Goal: Information Seeking & Learning: Check status

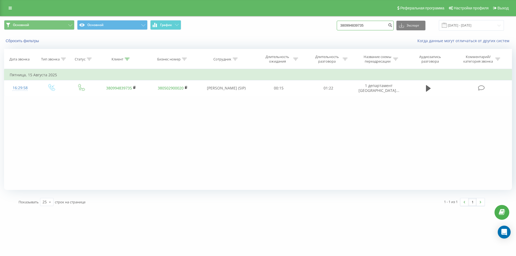
drag, startPoint x: 325, startPoint y: 28, endPoint x: 317, endPoint y: 30, distance: 8.1
click at [317, 30] on div "Основной Основной График 380994839735 Экспорт .csv .xls .xlsx [DATE] - [DATE]" at bounding box center [258, 25] width 508 height 10
paste input "58689250"
type input "380958689250"
click at [392, 26] on icon "submit" at bounding box center [390, 24] width 5 height 3
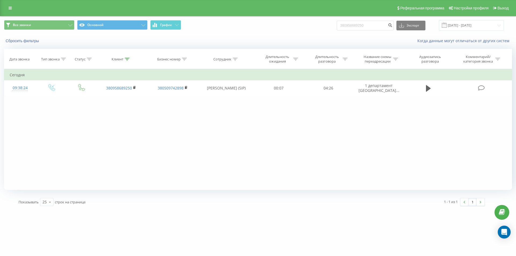
click at [425, 91] on button at bounding box center [428, 88] width 8 height 8
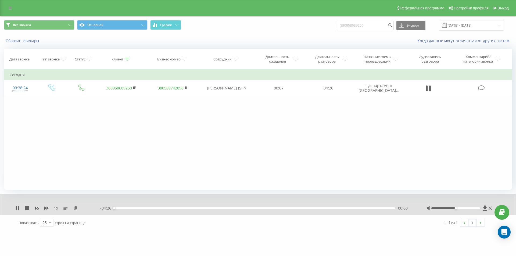
click at [144, 207] on div "- 04:26 00:00 00:00" at bounding box center [256, 208] width 313 height 5
click at [145, 208] on div "00:00" at bounding box center [254, 209] width 281 height 2
drag, startPoint x: 455, startPoint y: 209, endPoint x: 492, endPoint y: 210, distance: 37.6
click at [492, 210] on div at bounding box center [460, 208] width 67 height 5
click at [132, 209] on div "00:17" at bounding box center [254, 209] width 281 height 2
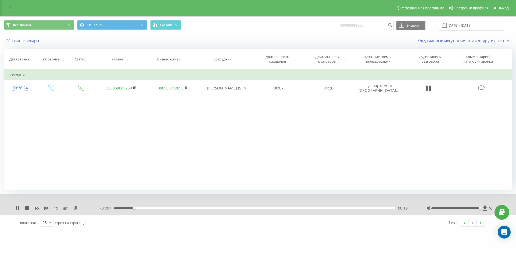
click at [118, 207] on div "- 04:07 00:19 00:19" at bounding box center [256, 208] width 313 height 5
click at [120, 208] on div "00:19" at bounding box center [254, 209] width 281 height 2
click at [18, 208] on icon at bounding box center [18, 208] width 1 height 4
